Goal: Task Accomplishment & Management: Complete application form

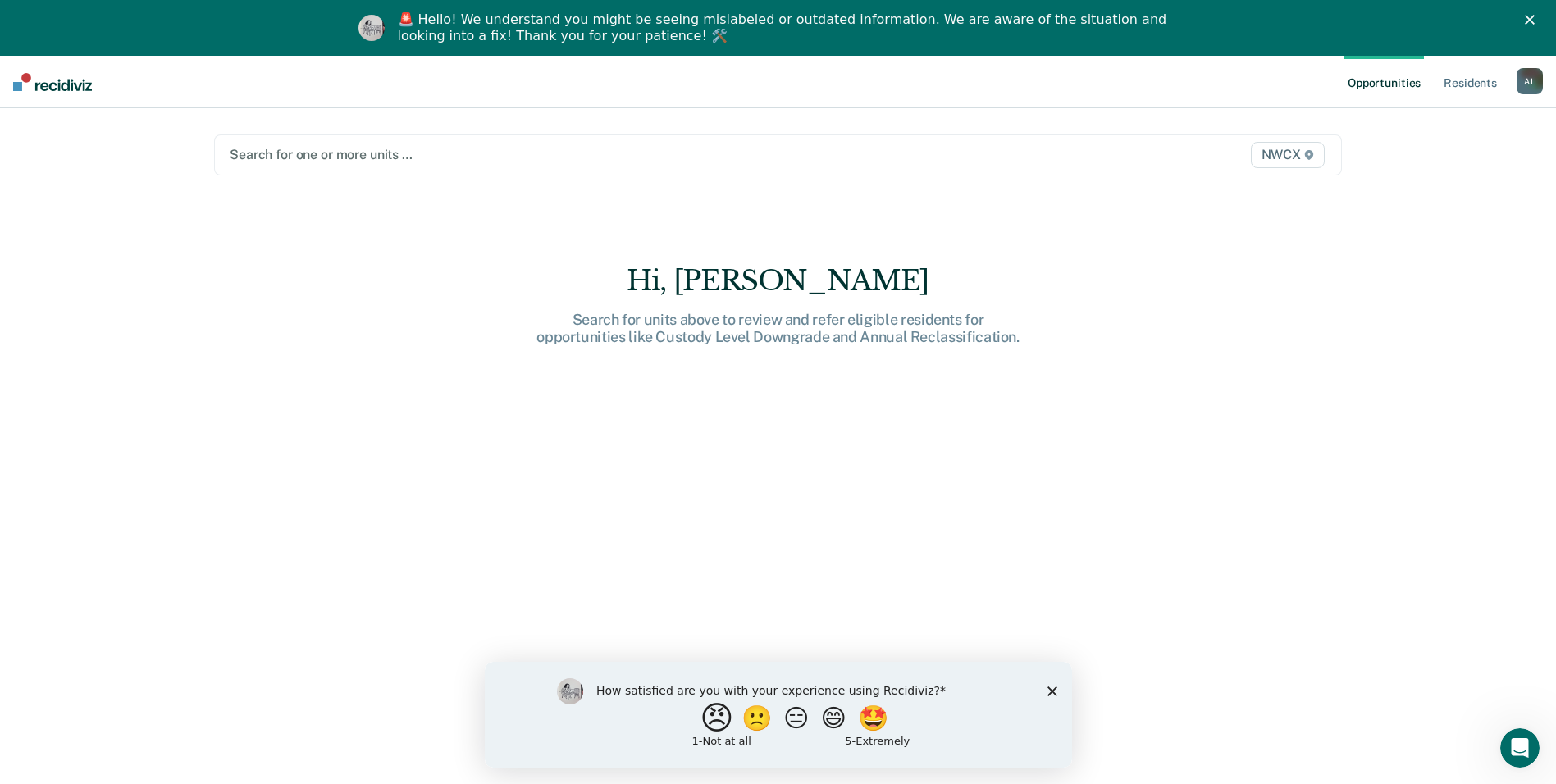
click at [712, 727] on button "😠" at bounding box center [718, 717] width 38 height 33
drag, startPoint x: 1055, startPoint y: 693, endPoint x: 1546, endPoint y: 1357, distance: 825.8
click at [1055, 693] on polygon "Close survey" at bounding box center [1051, 698] width 10 height 10
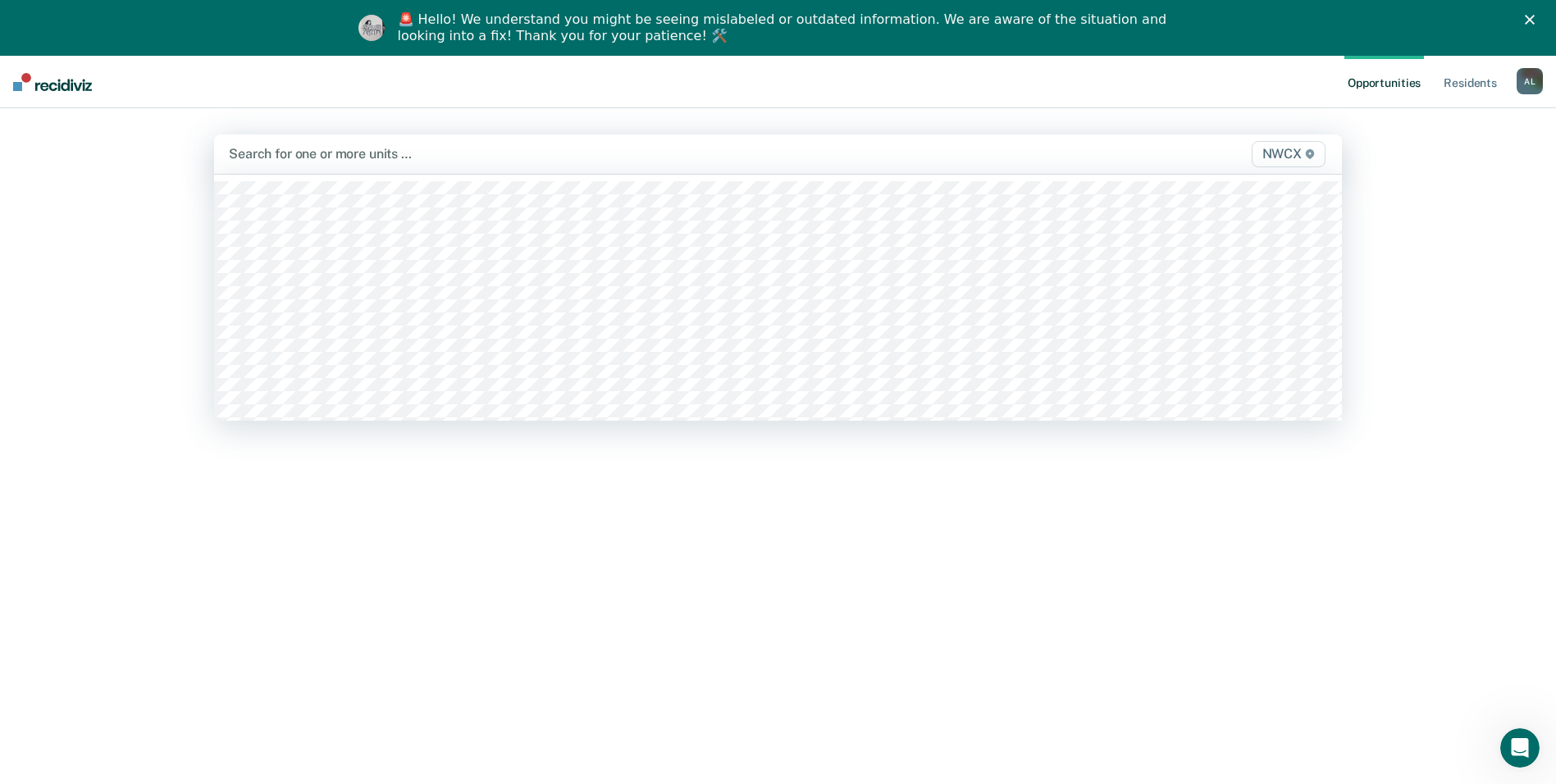
click at [317, 164] on div at bounding box center [612, 153] width 767 height 19
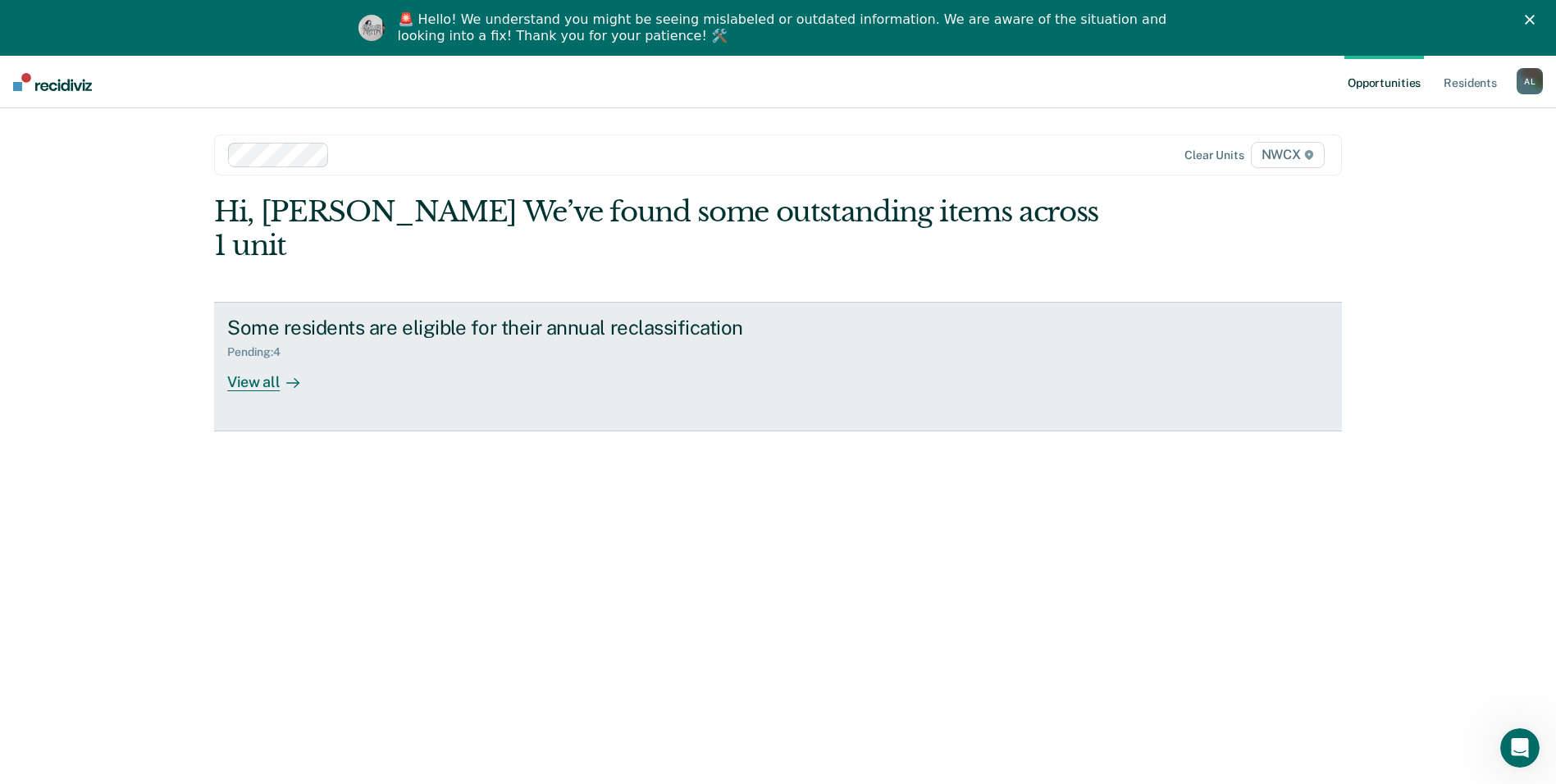
click at [255, 359] on div "View all" at bounding box center [273, 375] width 92 height 32
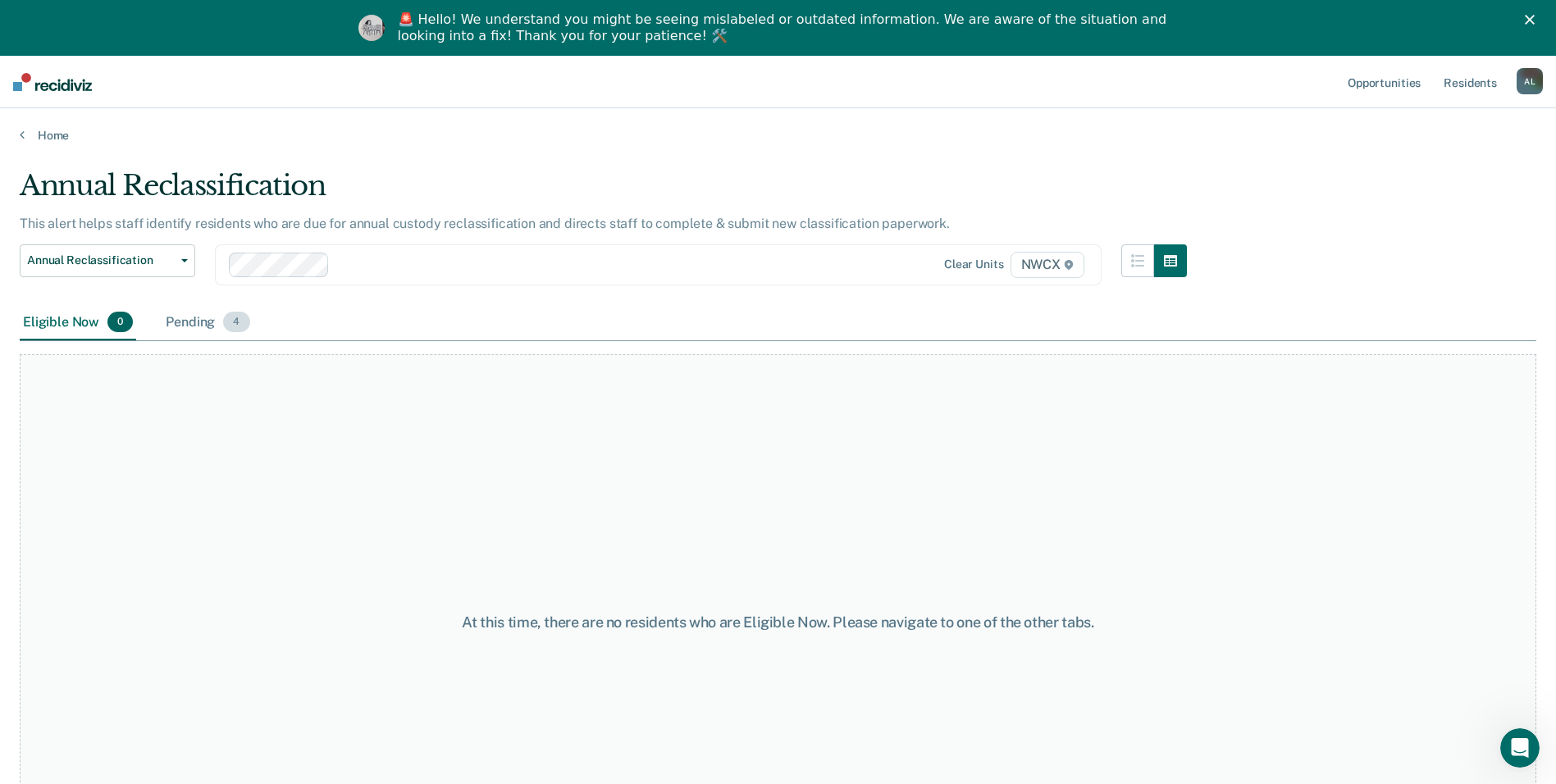
click at [177, 329] on div "Pending 4" at bounding box center [207, 322] width 91 height 36
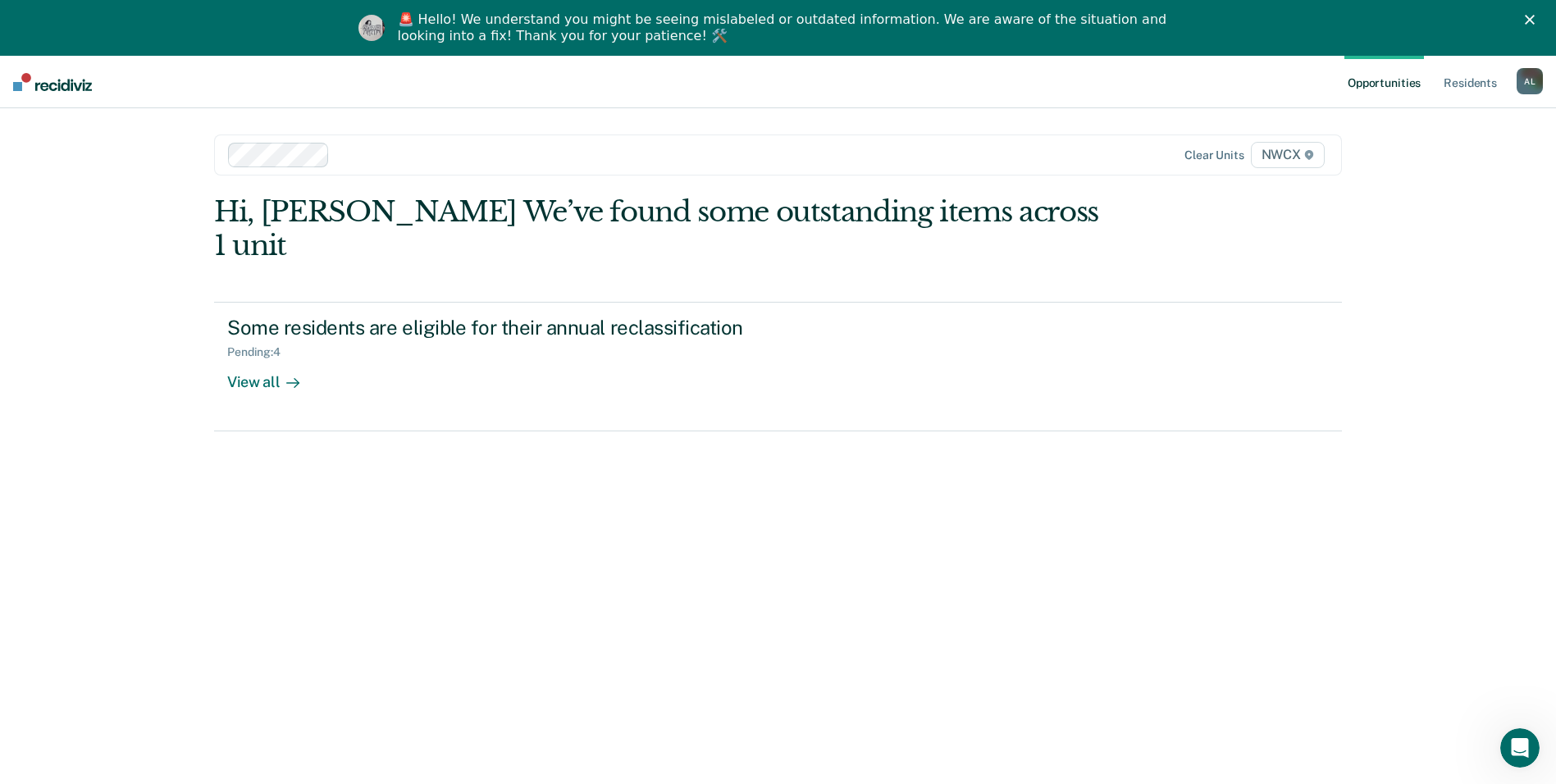
click at [390, 161] on div at bounding box center [666, 154] width 661 height 19
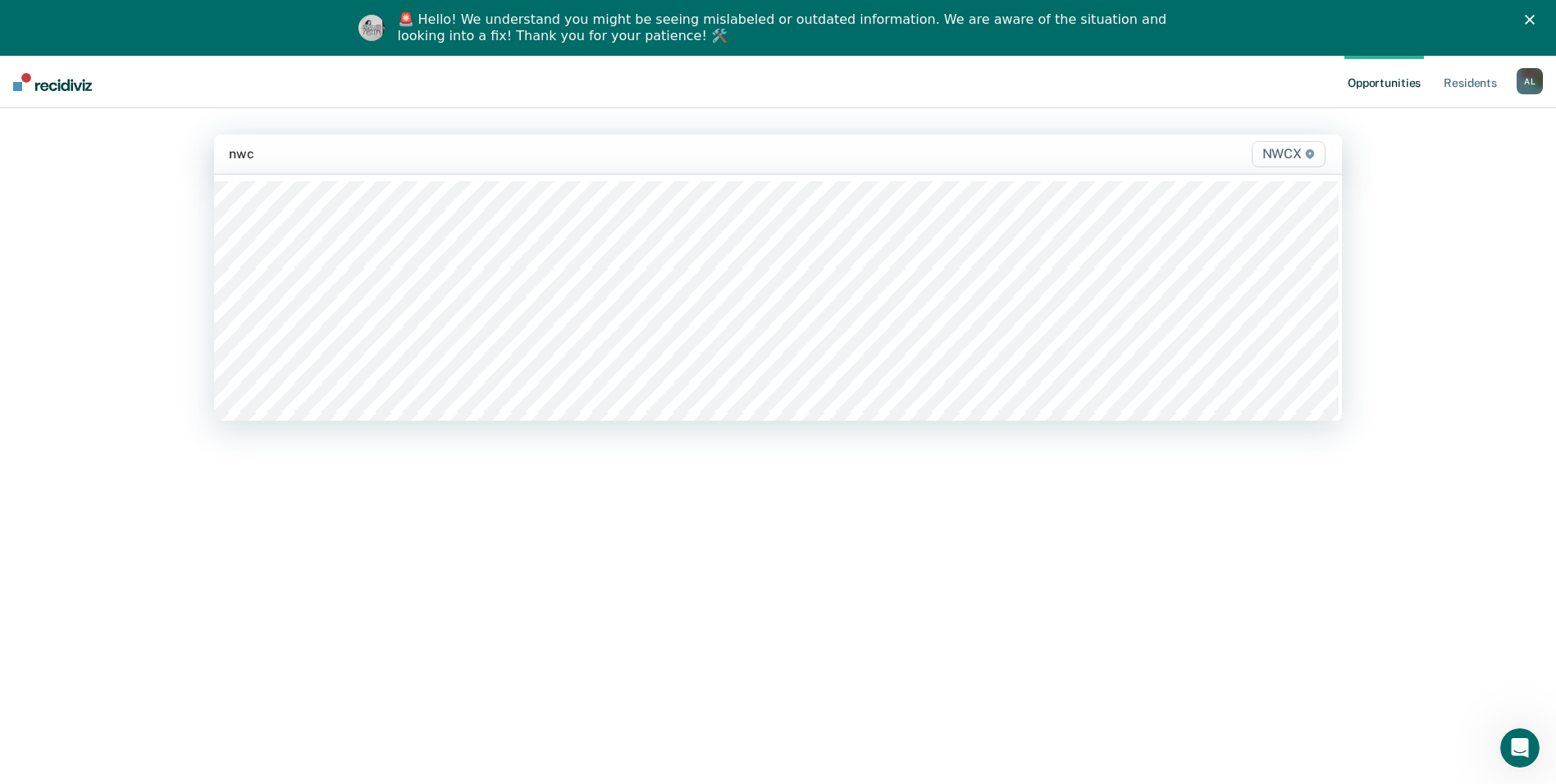
type input "nwcx"
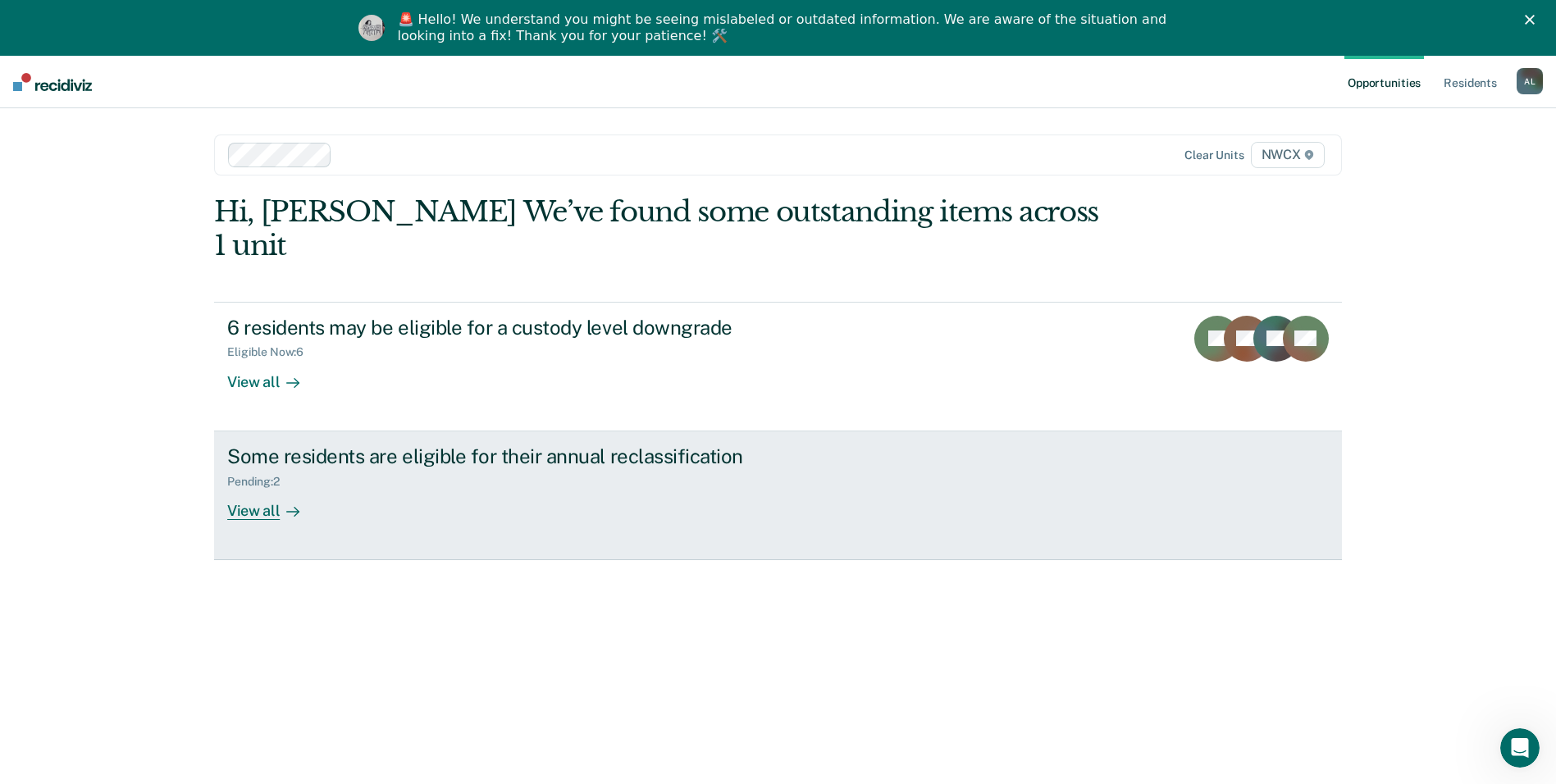
click at [264, 488] on div "View all" at bounding box center [273, 504] width 92 height 32
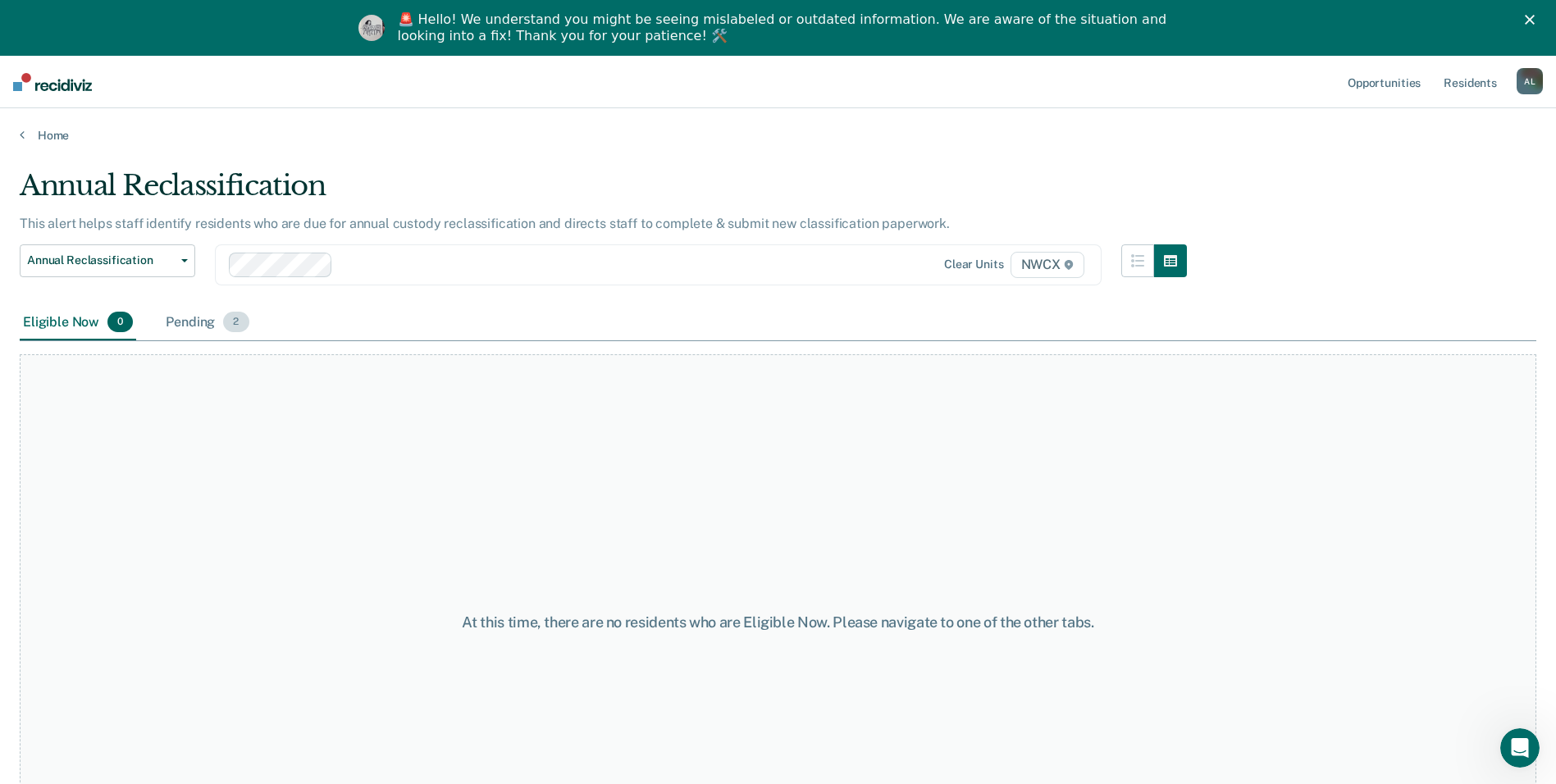
click at [170, 307] on div "Pending 2" at bounding box center [207, 322] width 90 height 36
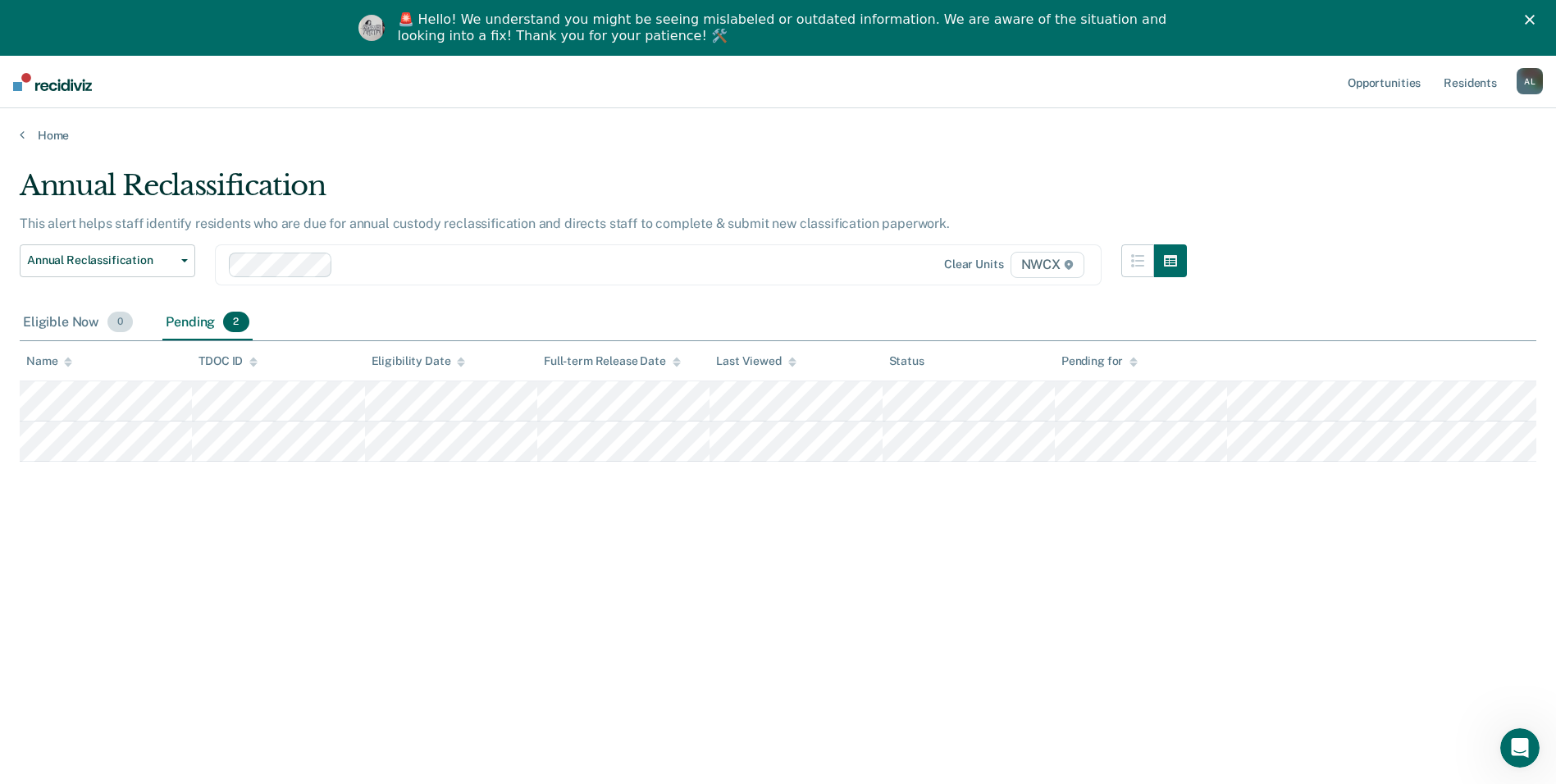
click at [66, 321] on div "Eligible Now 0" at bounding box center [78, 322] width 117 height 36
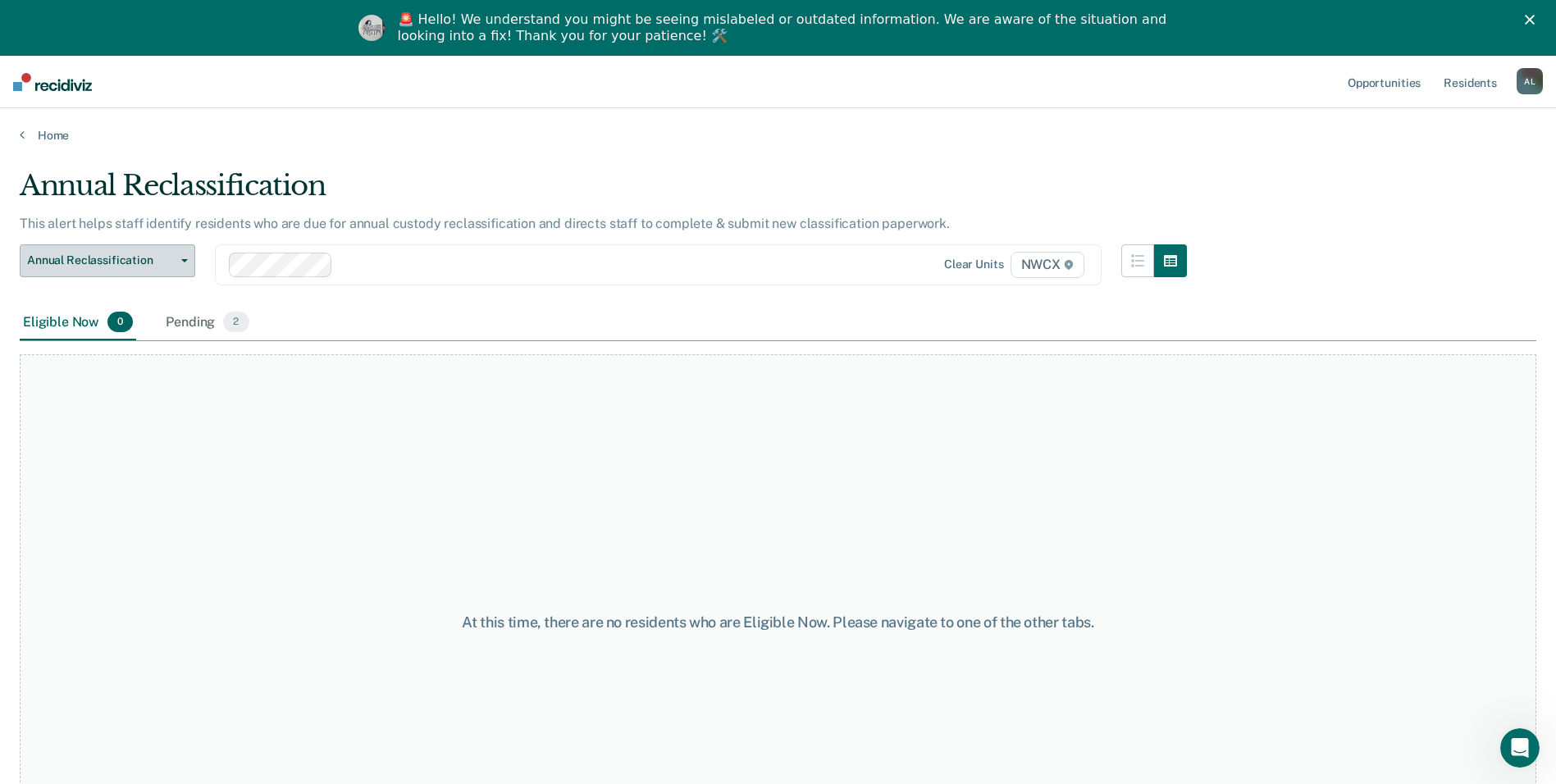
click at [147, 261] on span "Annual Reclassification" at bounding box center [101, 260] width 148 height 14
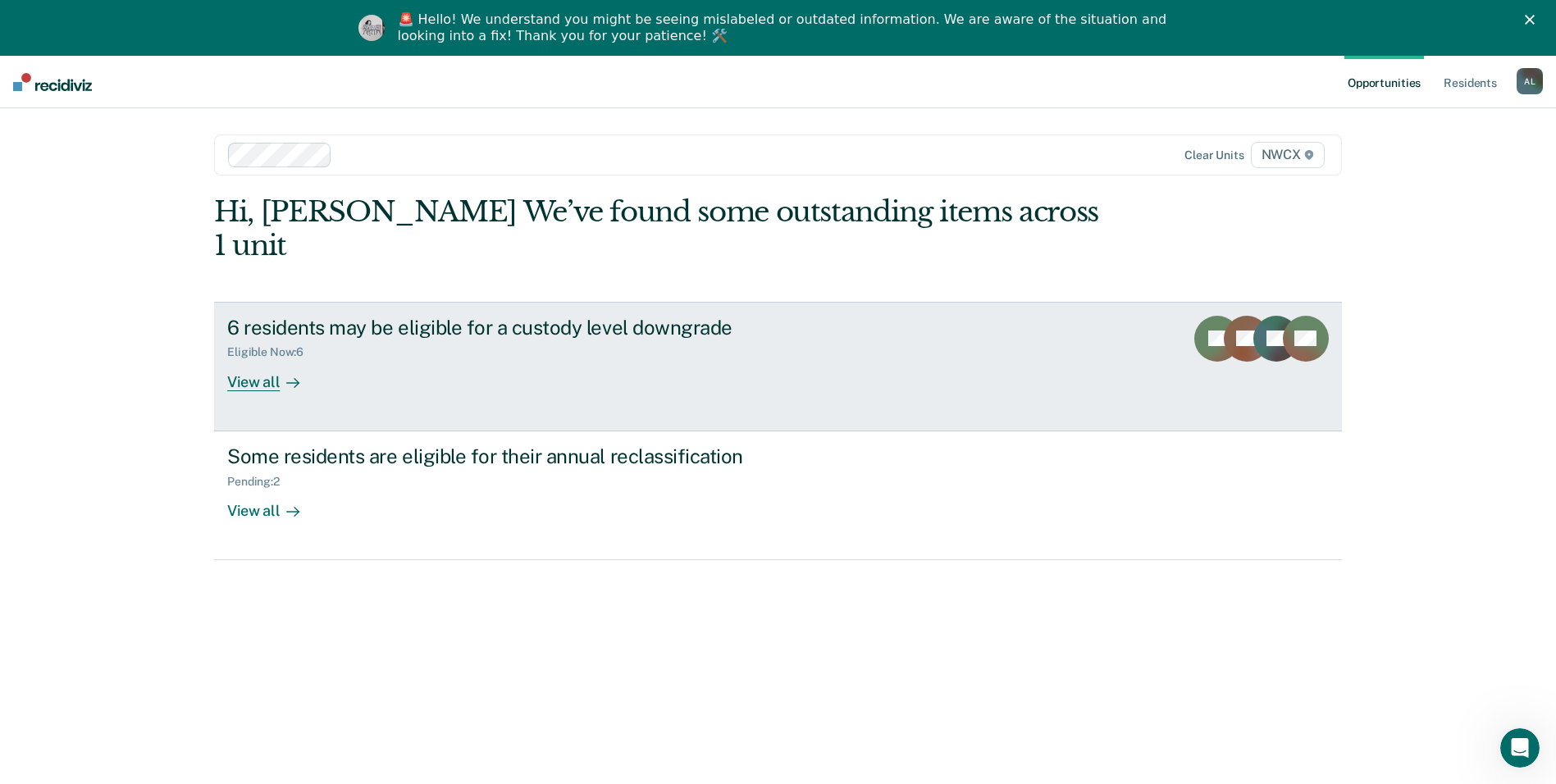
click at [227, 359] on div "View all" at bounding box center [273, 375] width 92 height 32
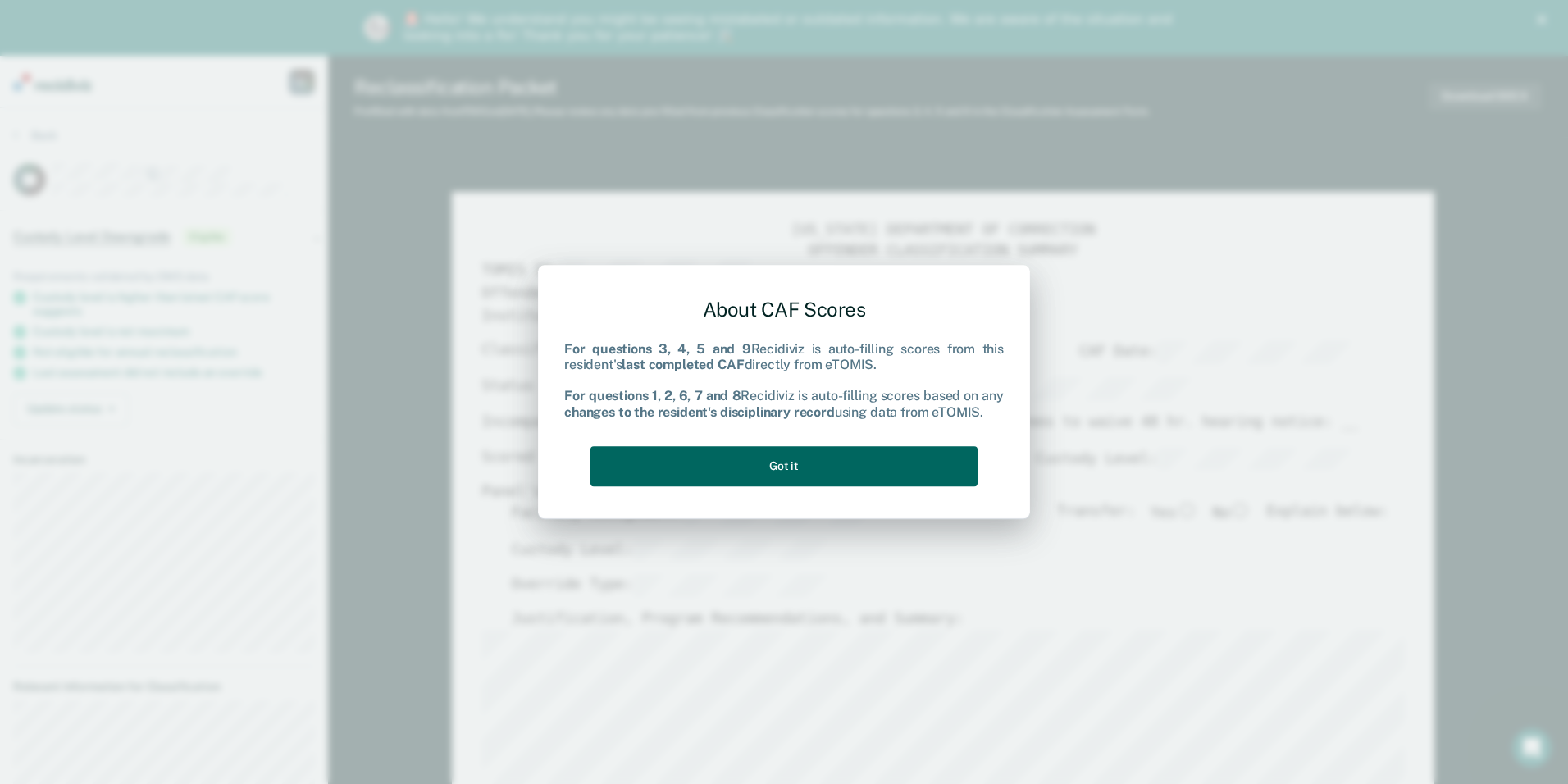
click at [824, 474] on button "Got it" at bounding box center [784, 465] width 387 height 40
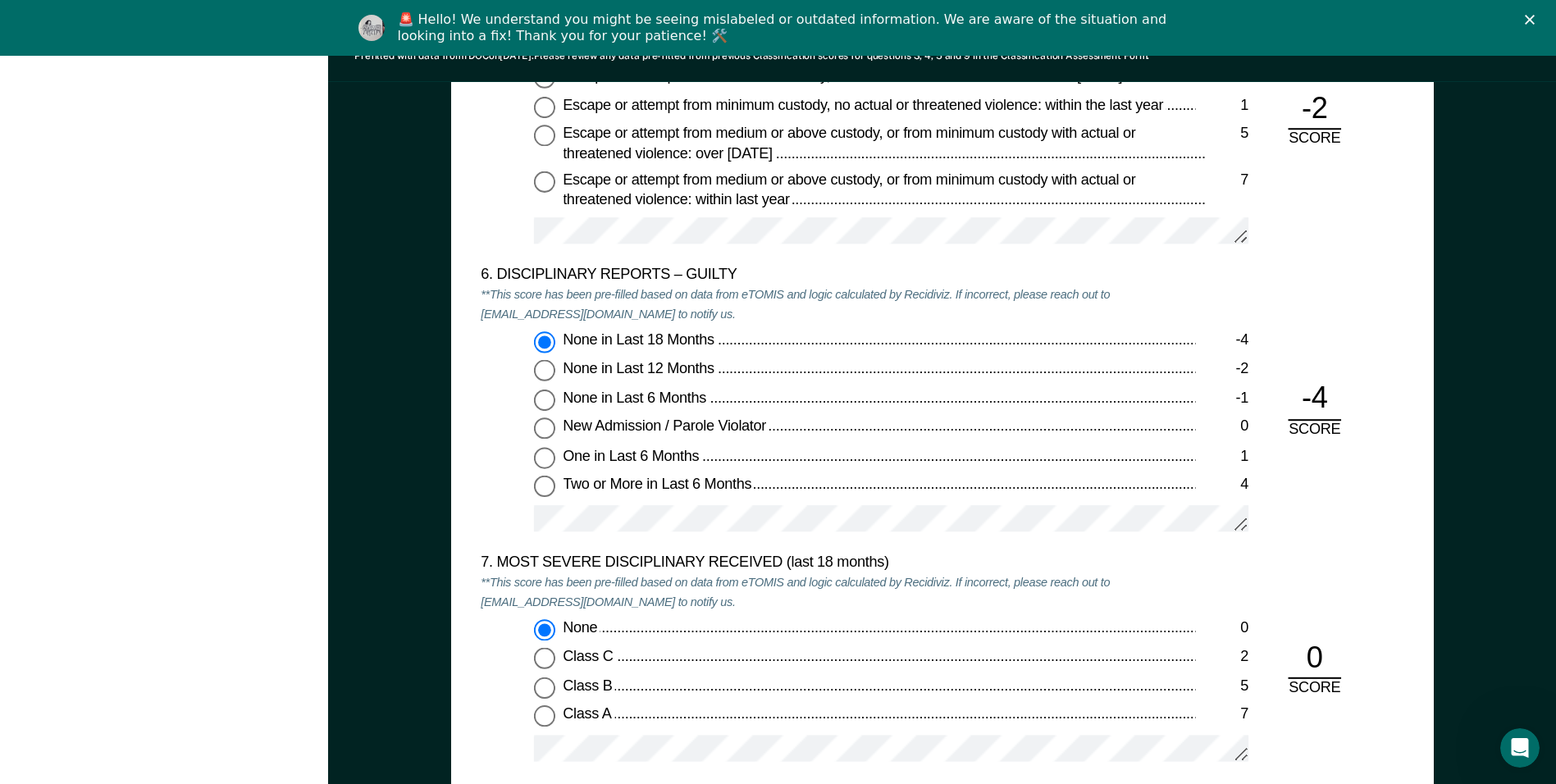
scroll to position [2953, 0]
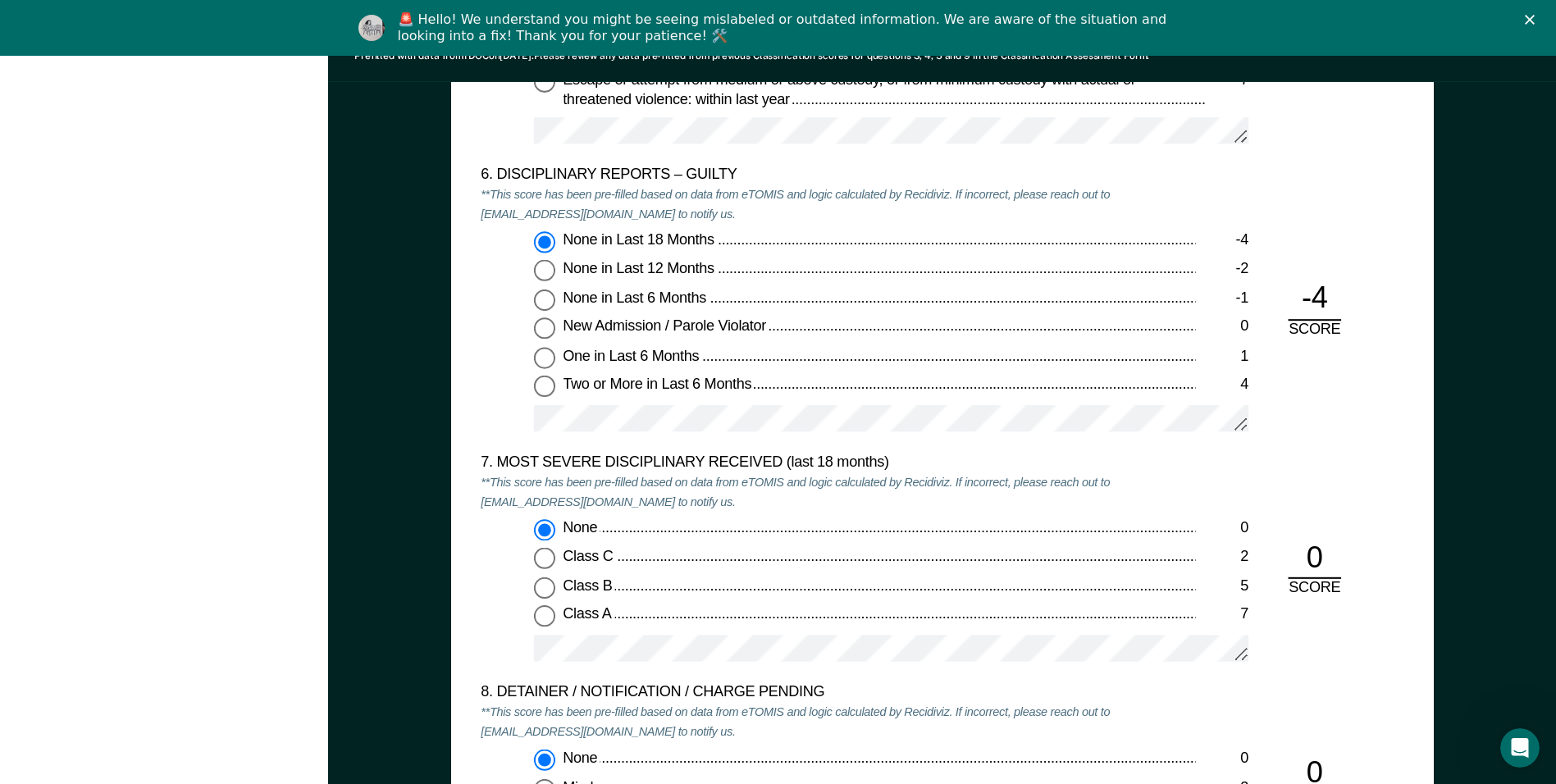
click at [547, 270] on input "None in Last 12 Months -2" at bounding box center [544, 270] width 21 height 21
type textarea "x"
radio input "false"
radio input "true"
click at [550, 236] on input "None in Last 18 Months -4" at bounding box center [544, 241] width 21 height 21
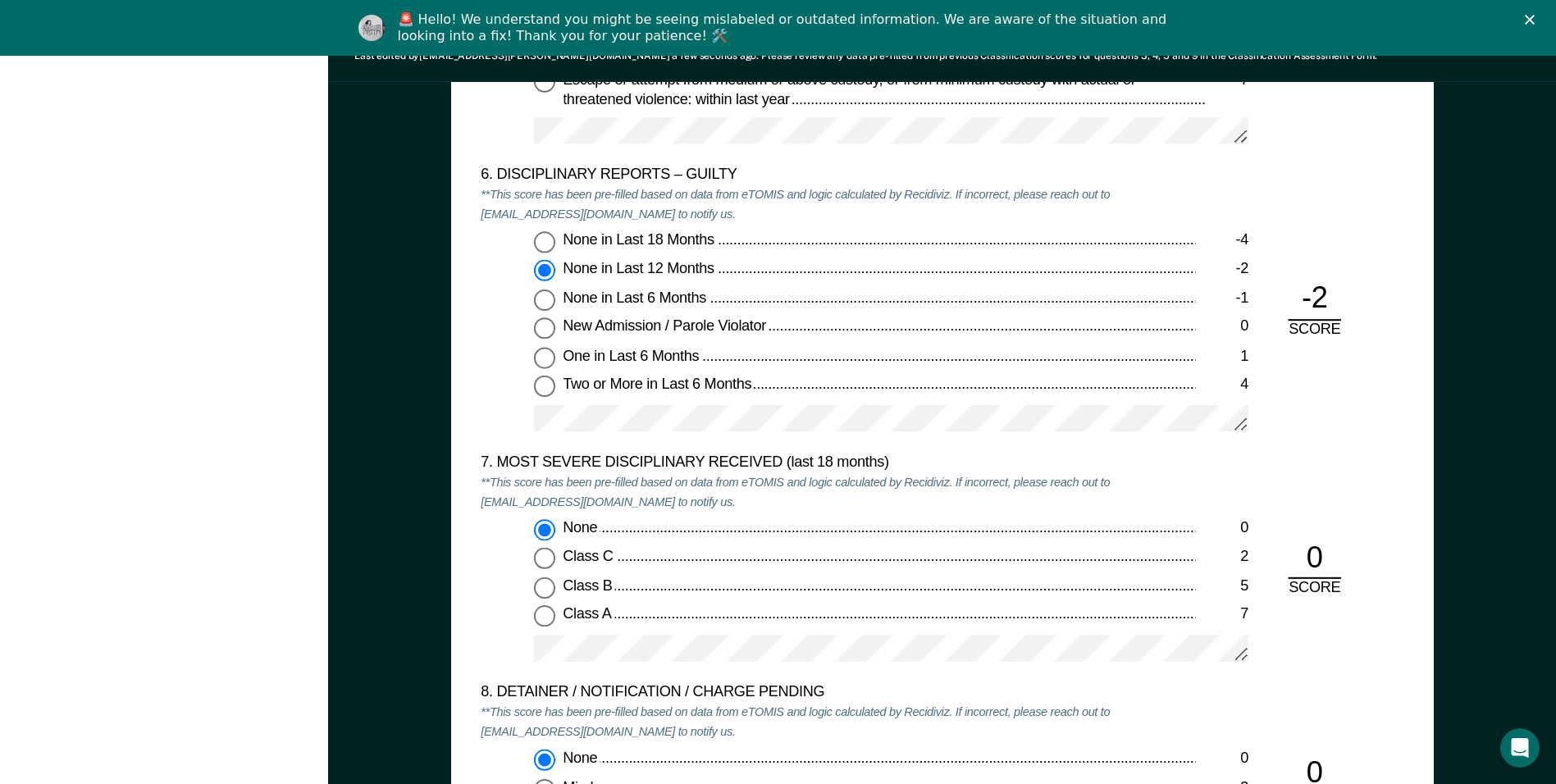
type textarea "x"
radio input "true"
radio input "false"
type textarea "x"
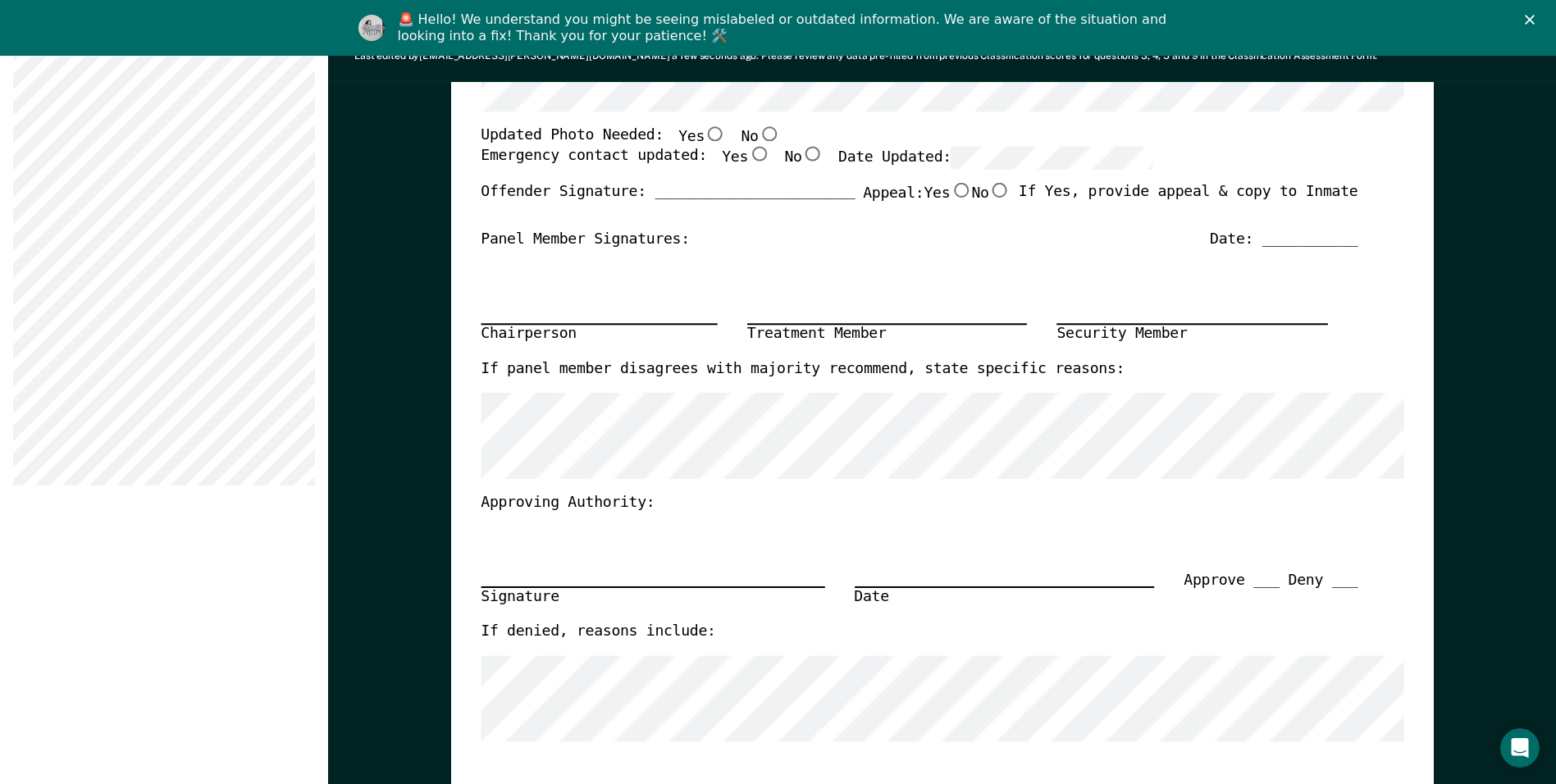
scroll to position [738, 0]
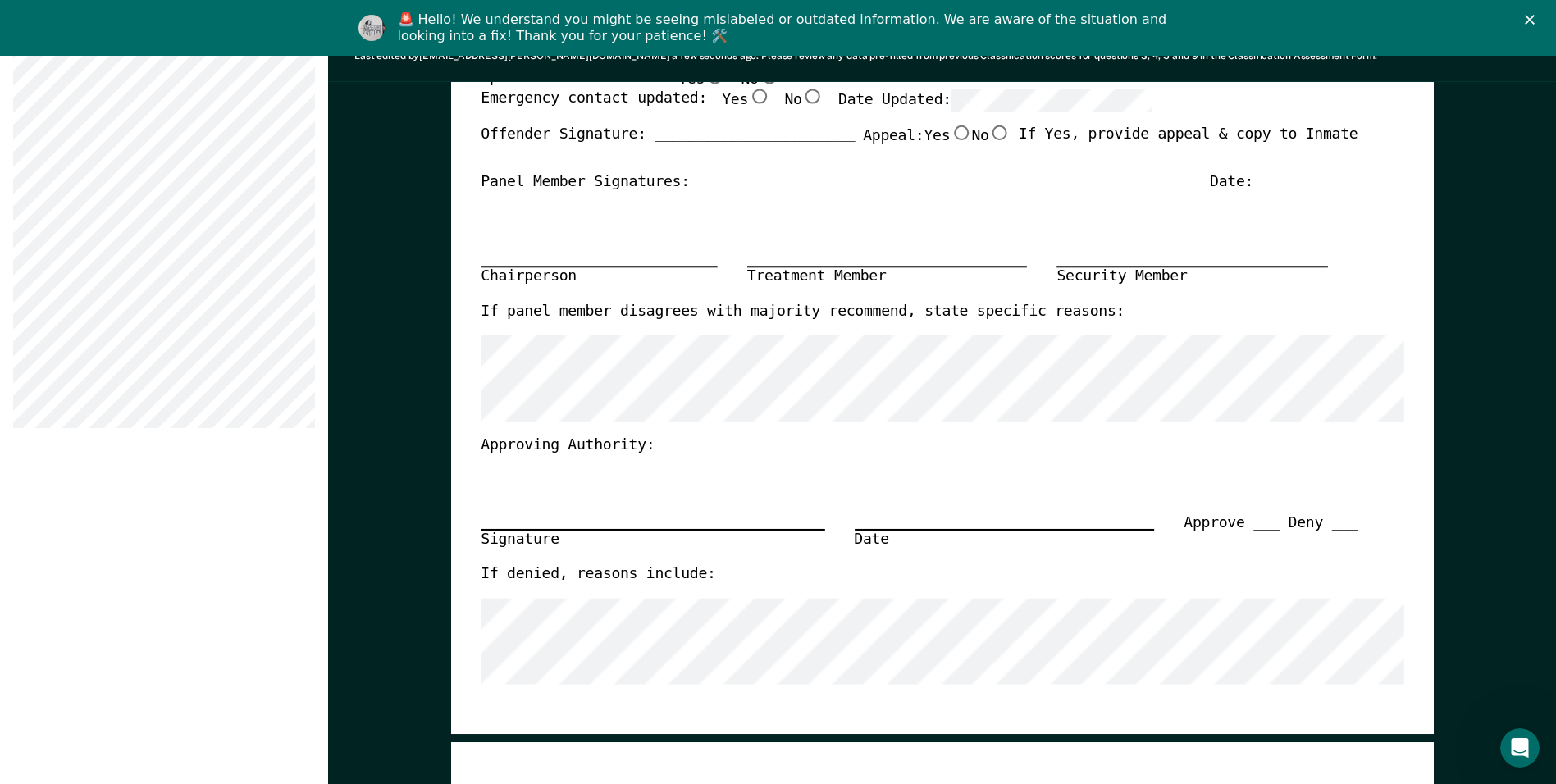
click at [573, 235] on div "Chairperson Treatment Member Security Member" at bounding box center [919, 247] width 877 height 110
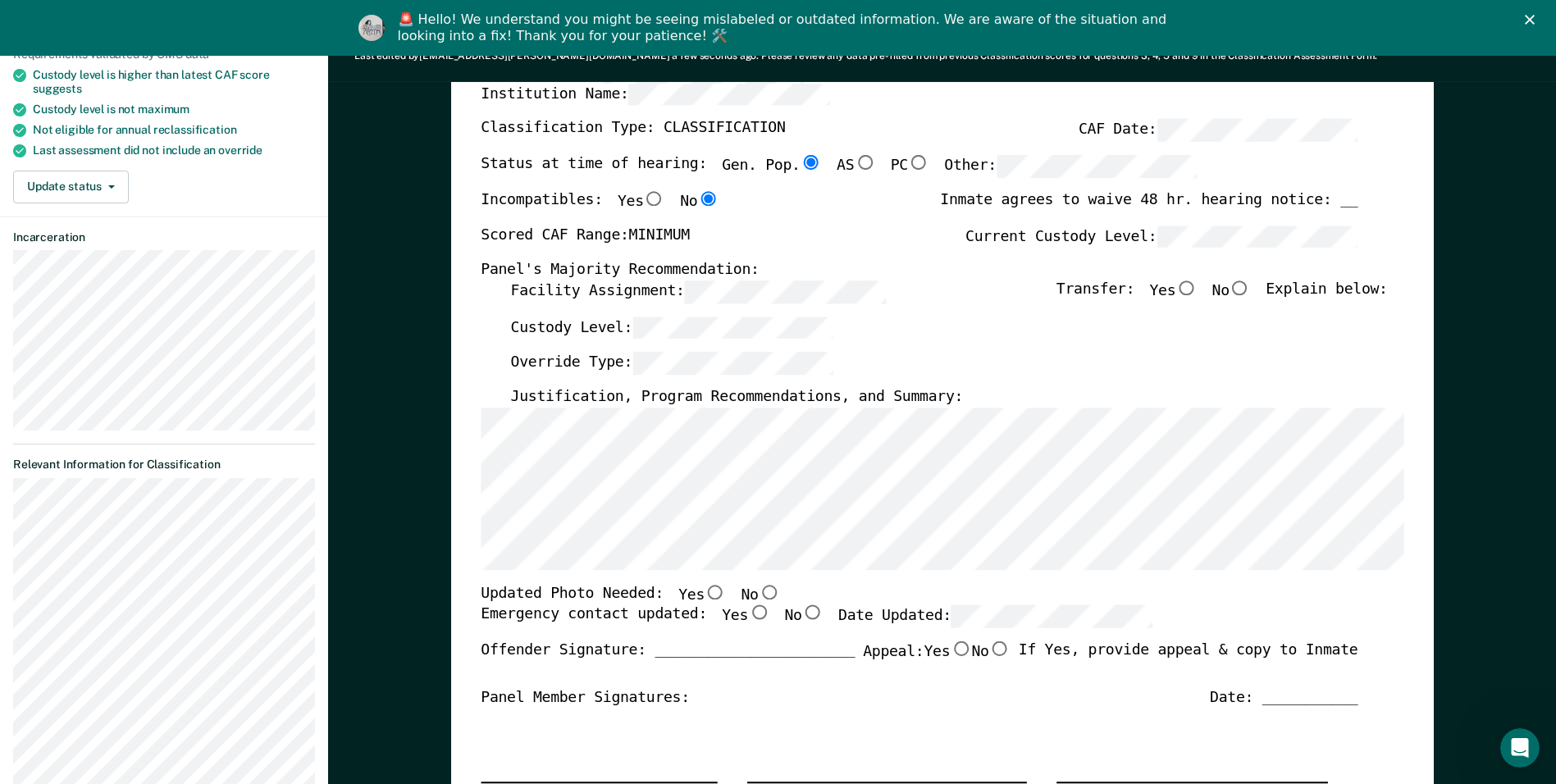
scroll to position [246, 0]
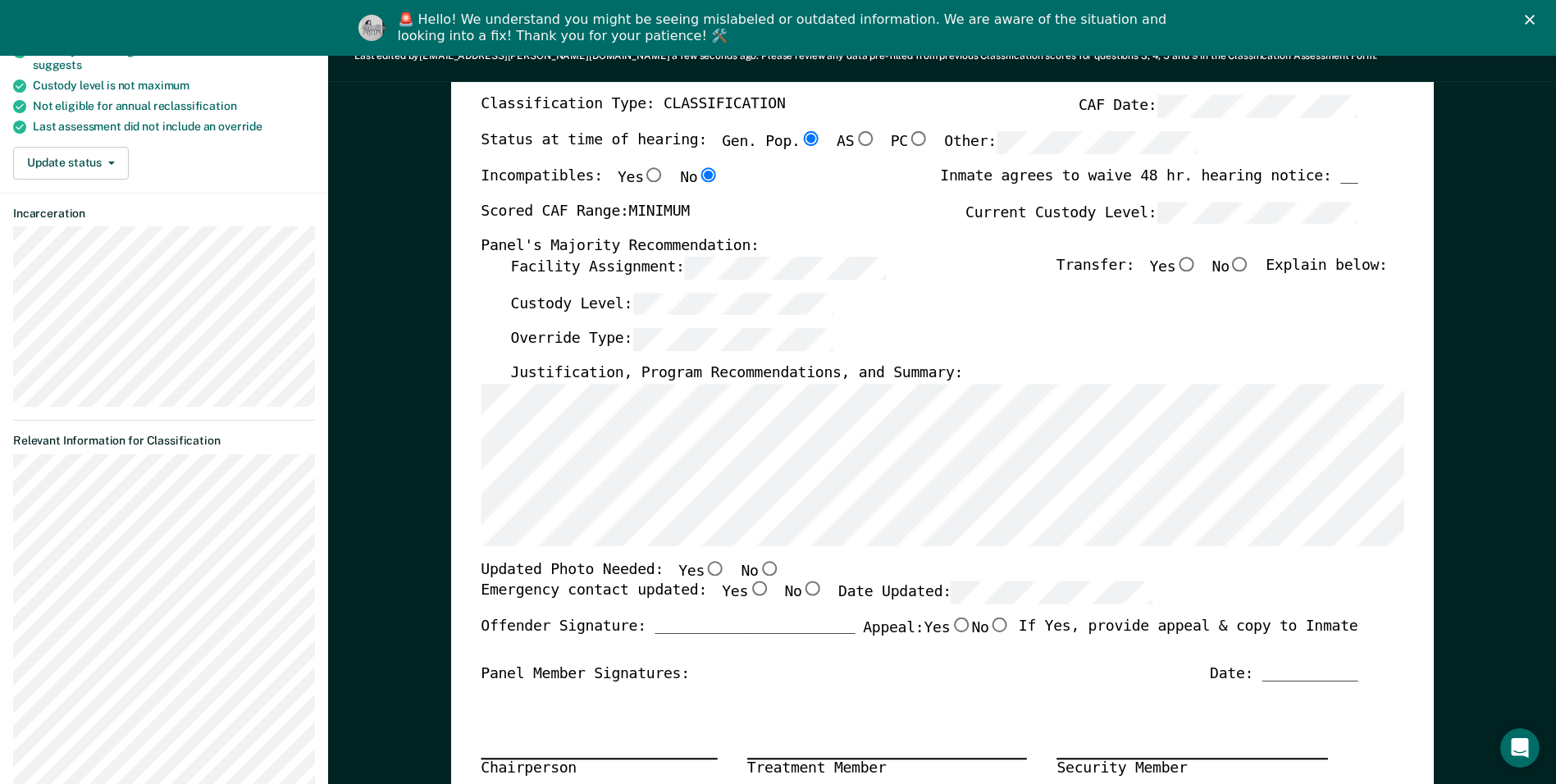
click at [1535, 20] on icon "Close" at bounding box center [1530, 20] width 10 height 10
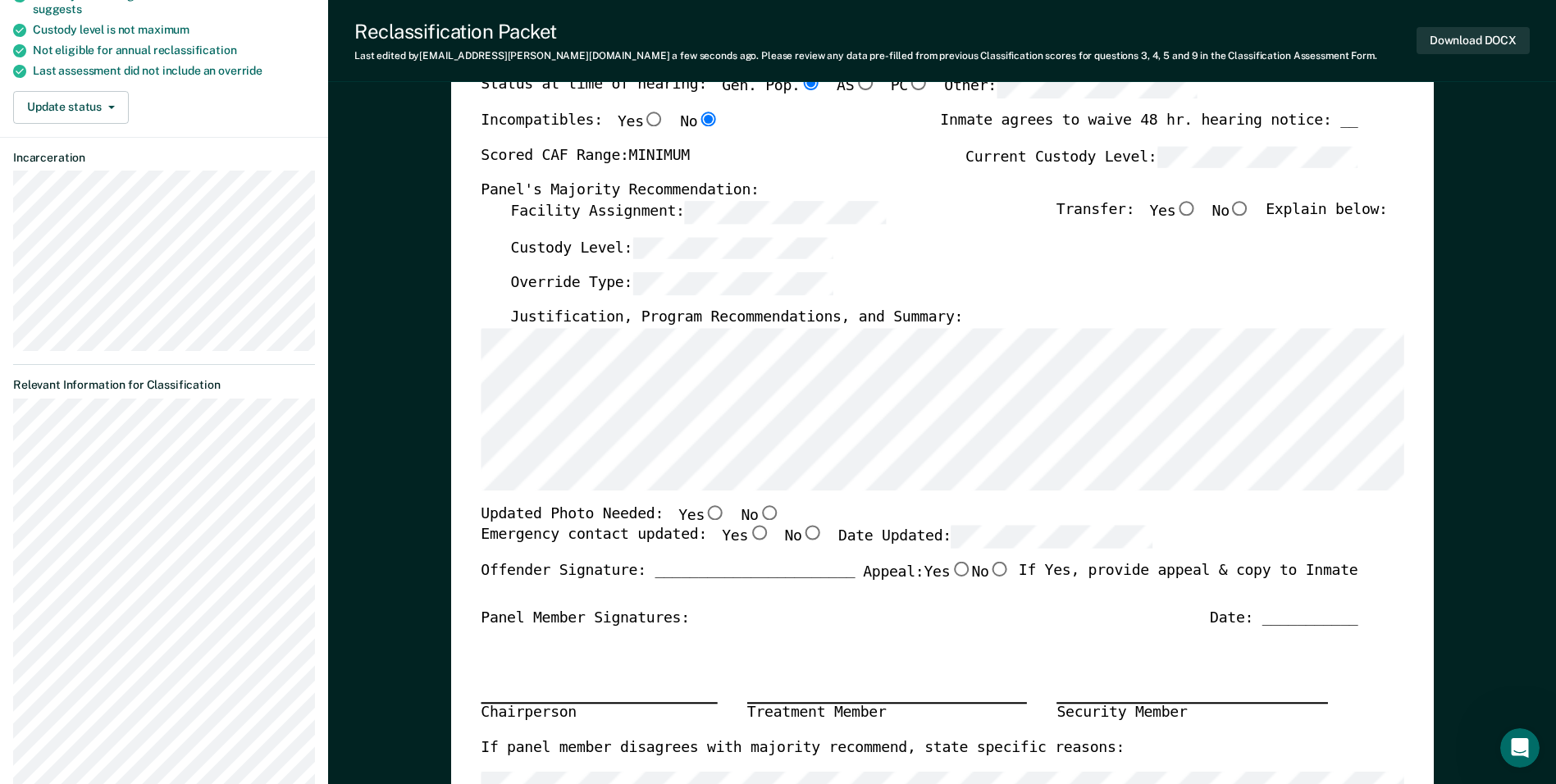
scroll to position [0, 0]
